Goal: Information Seeking & Learning: Learn about a topic

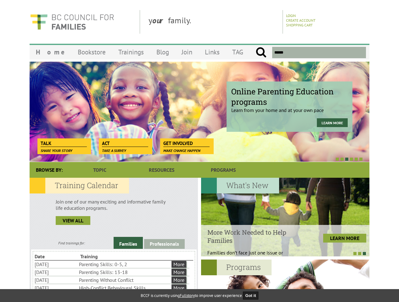
click at [200, 156] on div at bounding box center [193, 159] width 340 height 6
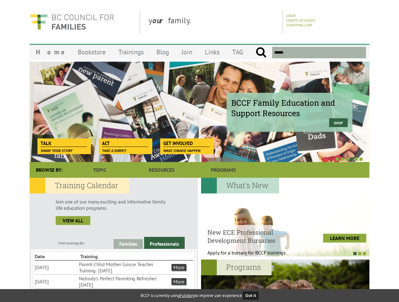
click at [193, 159] on div at bounding box center [193, 159] width 340 height 6
click at [128, 243] on link "Families" at bounding box center [128, 244] width 29 height 10
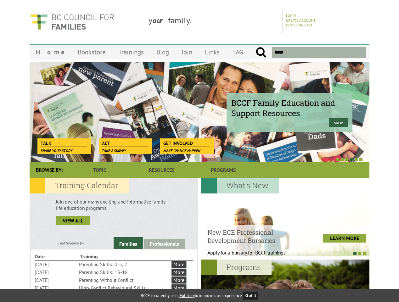
click at [164, 244] on link "Professionals" at bounding box center [164, 244] width 41 height 10
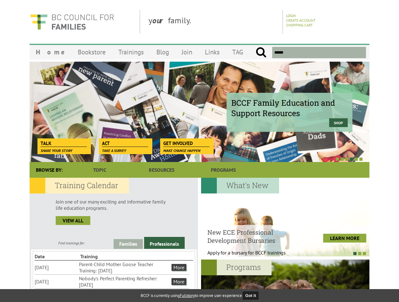
click at [112, 282] on li "Nobody's Perfect Parenting Refresher: [DATE]" at bounding box center [124, 282] width 91 height 14
click at [285, 217] on div at bounding box center [285, 217] width 168 height 79
click at [282, 254] on div at bounding box center [282, 253] width 168 height 6
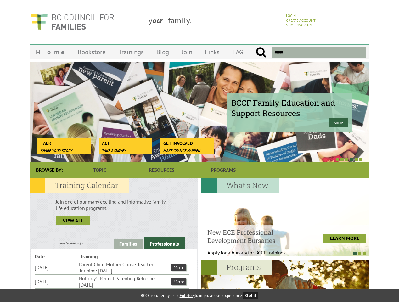
click at [253, 296] on button "Got it" at bounding box center [251, 296] width 16 height 8
